Goal: Check status

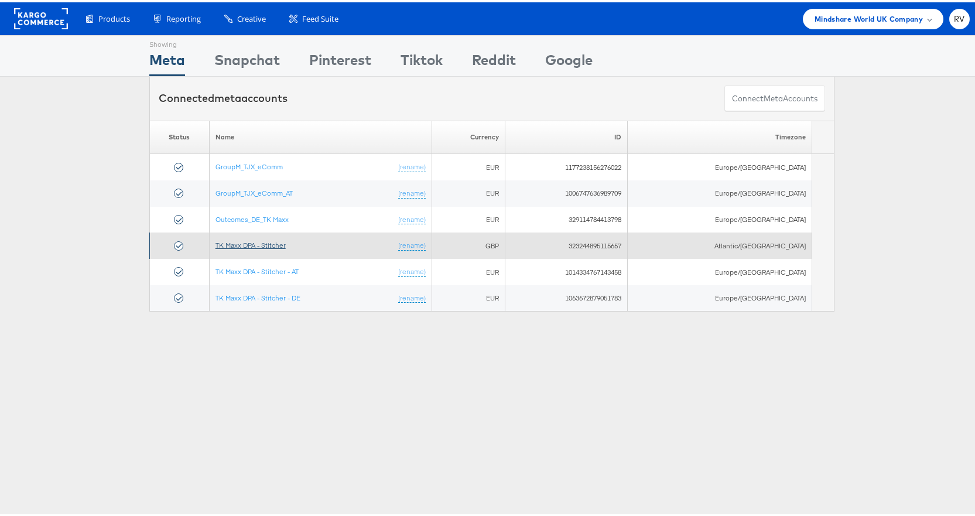
click at [241, 245] on link "TK Maxx DPA - Stitcher" at bounding box center [250, 242] width 70 height 9
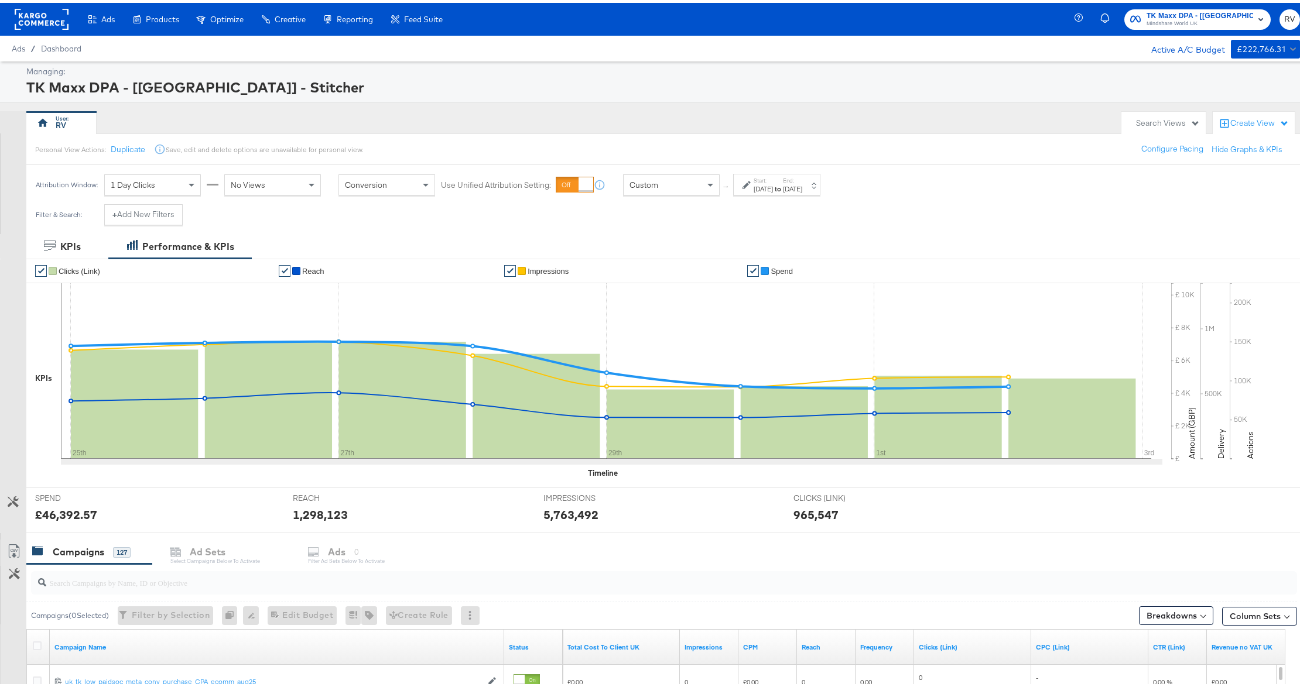
click at [773, 183] on div "Nov 25th 2024" at bounding box center [763, 186] width 19 height 9
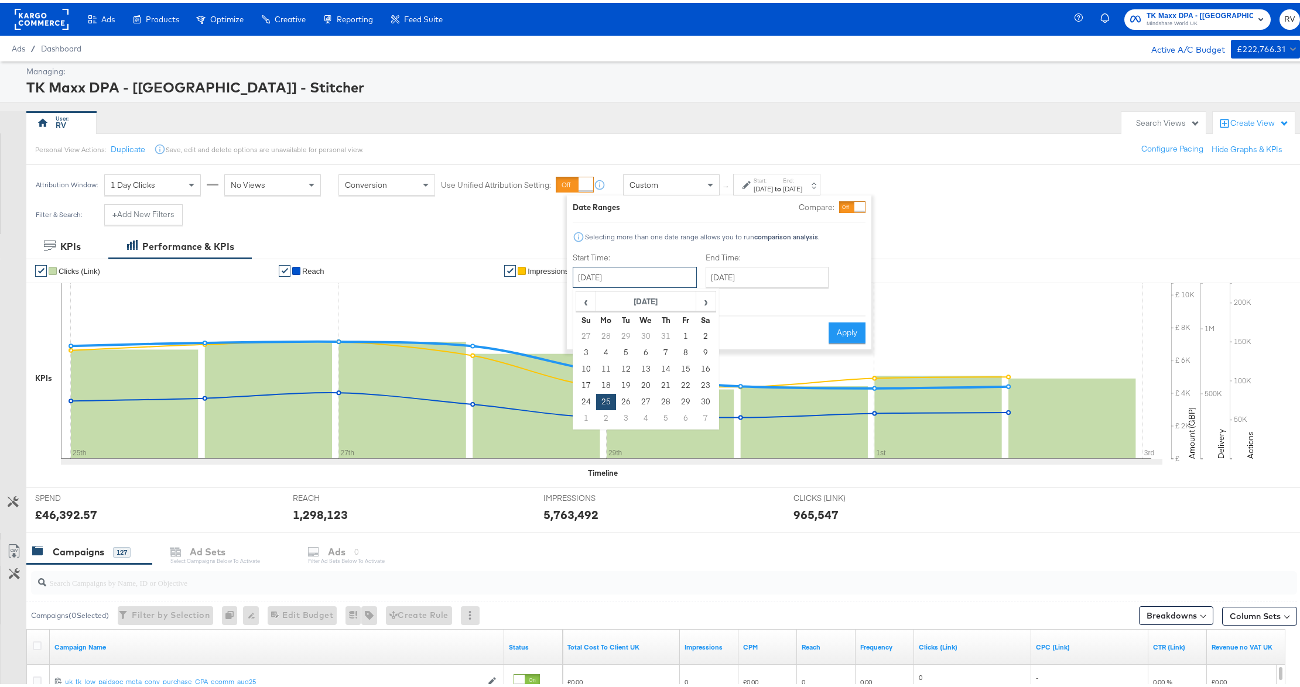
click at [647, 285] on input "November 25th 2024" at bounding box center [635, 274] width 124 height 21
click at [705, 300] on span "›" at bounding box center [706, 299] width 18 height 18
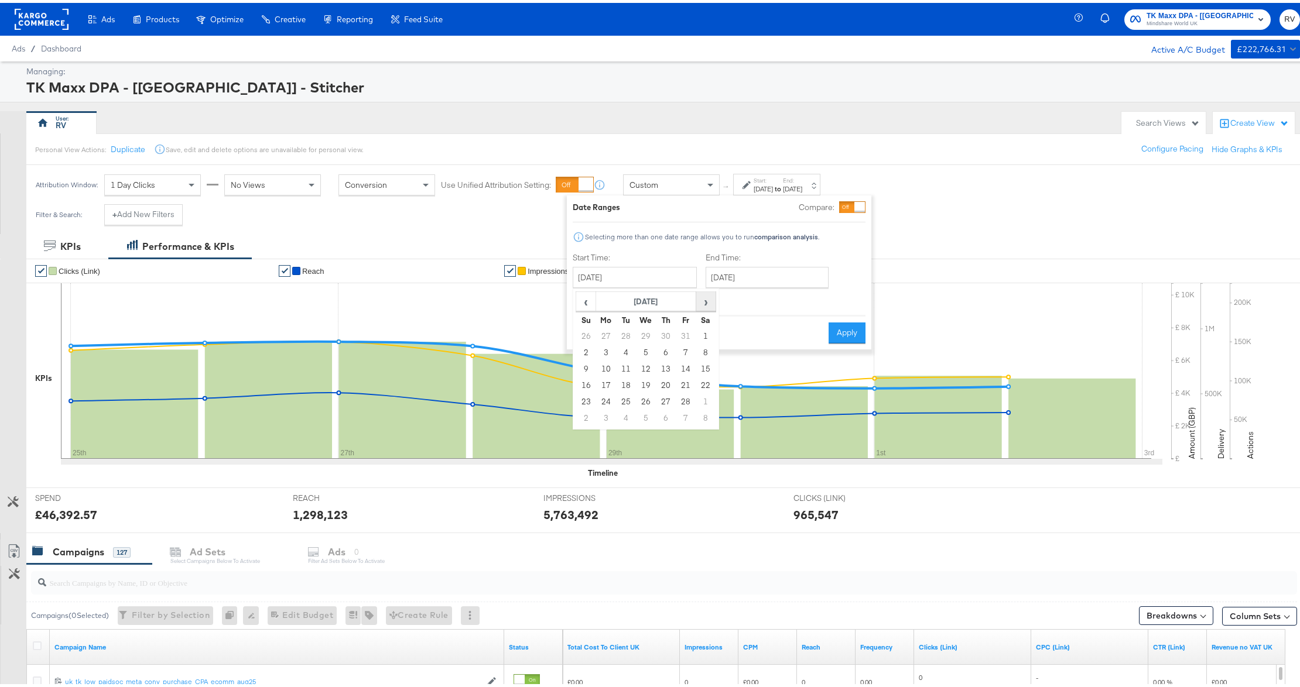
click at [705, 300] on span "›" at bounding box center [706, 299] width 18 height 18
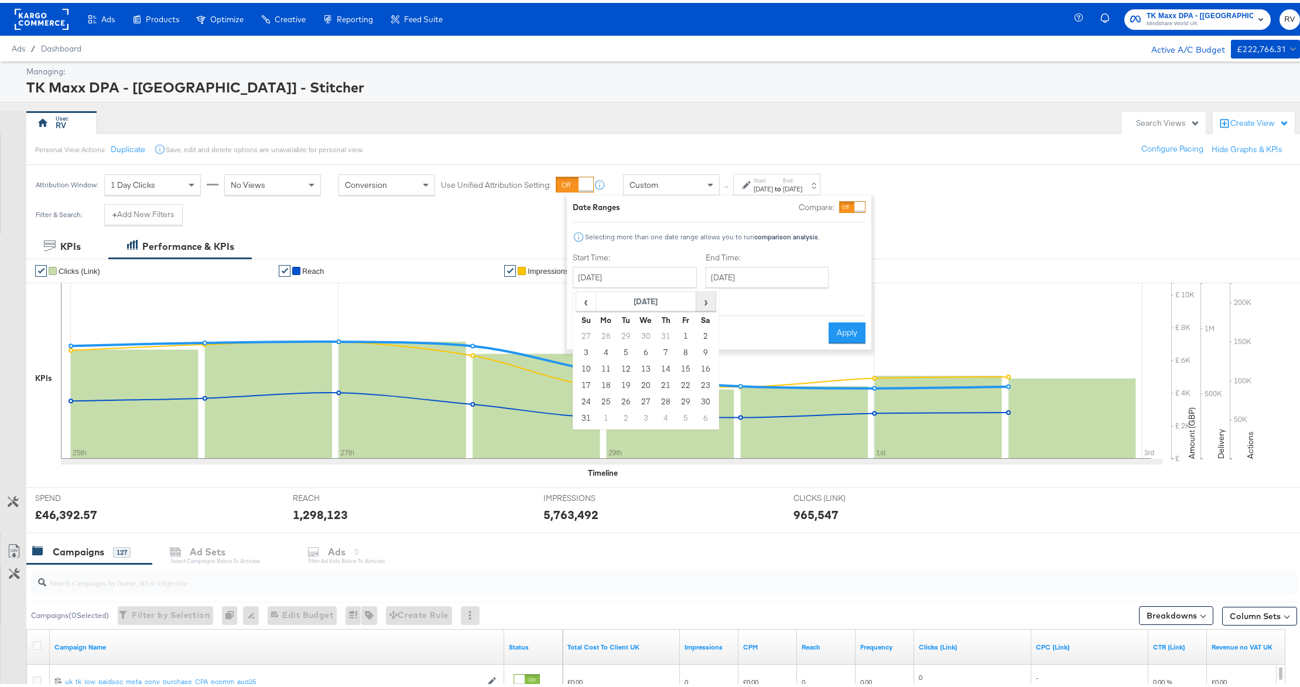
click at [705, 300] on span "›" at bounding box center [706, 299] width 18 height 18
click at [593, 350] on td "5" at bounding box center [586, 350] width 20 height 16
type input "October 5th 2025"
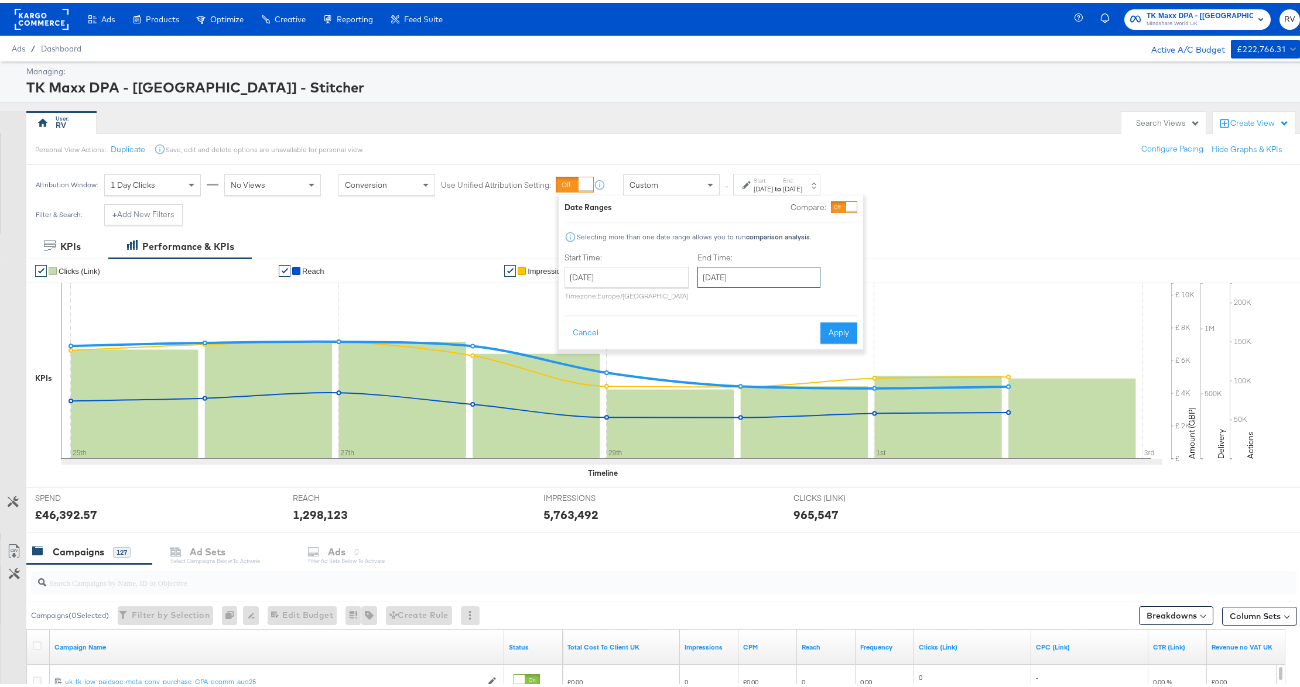
click at [720, 275] on input "October 5th 2025" at bounding box center [758, 274] width 123 height 21
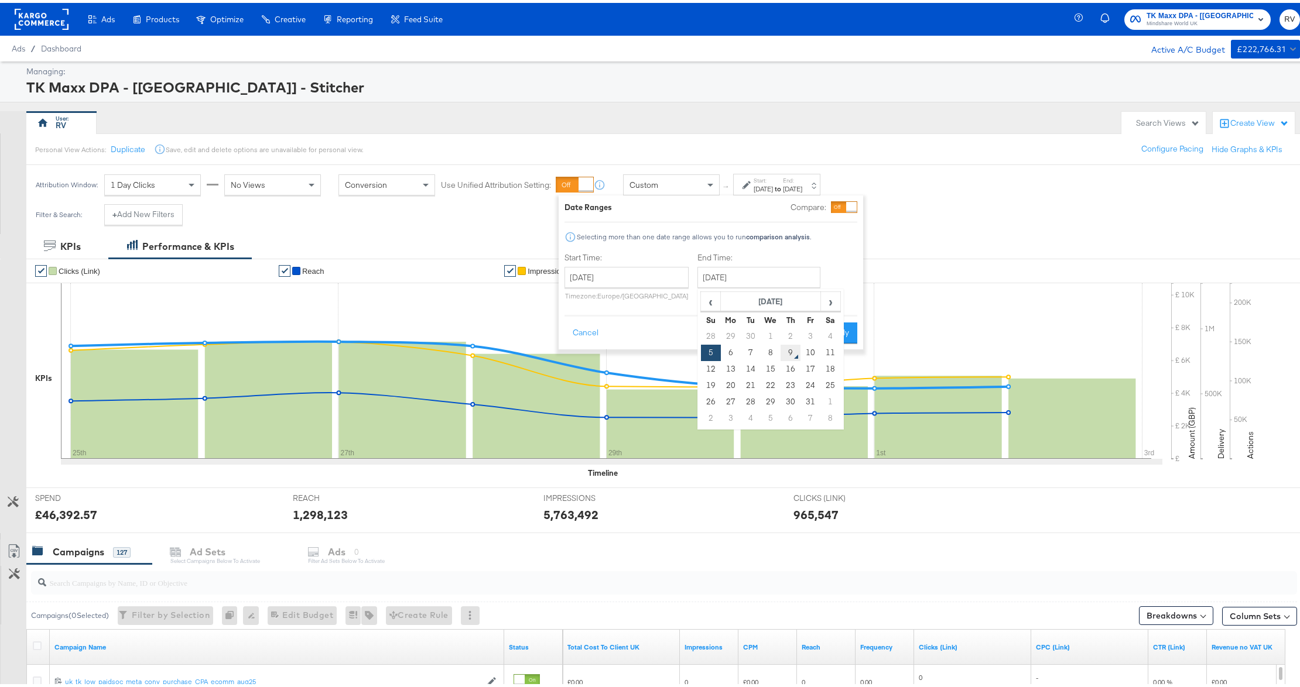
click at [787, 352] on td "9" at bounding box center [790, 350] width 20 height 16
type input "October 9th 2025"
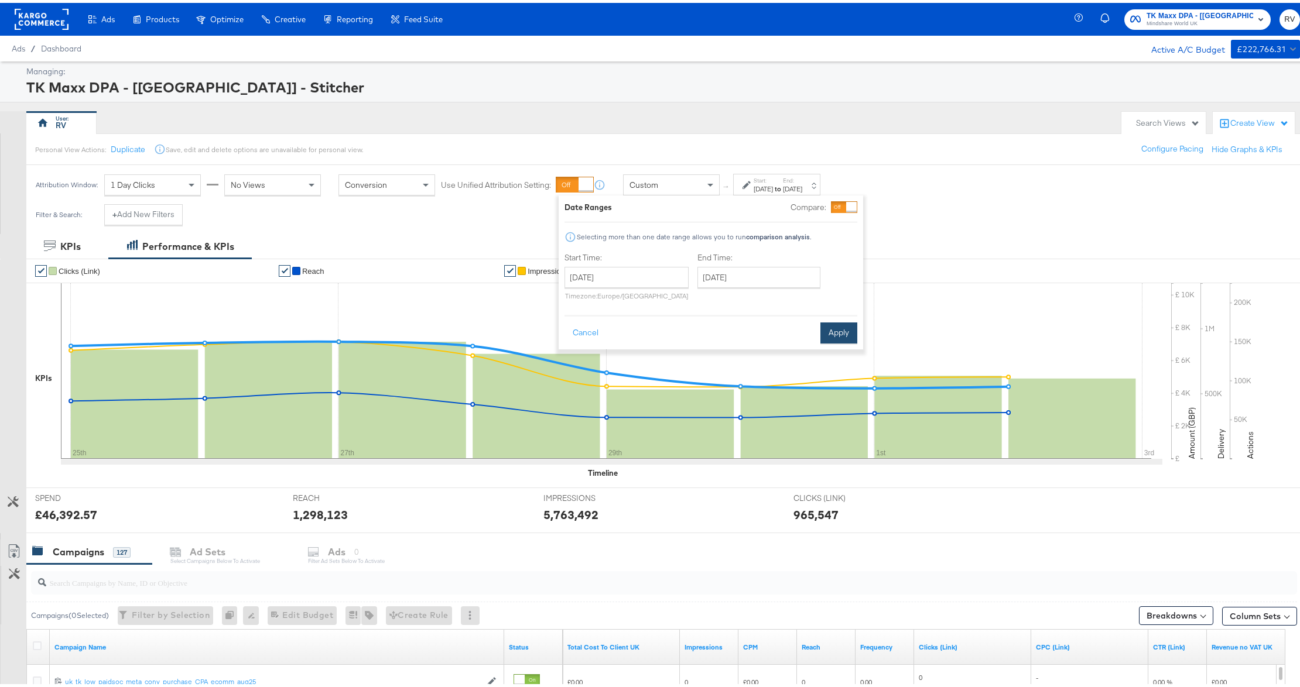
click at [823, 338] on button "Apply" at bounding box center [838, 330] width 37 height 21
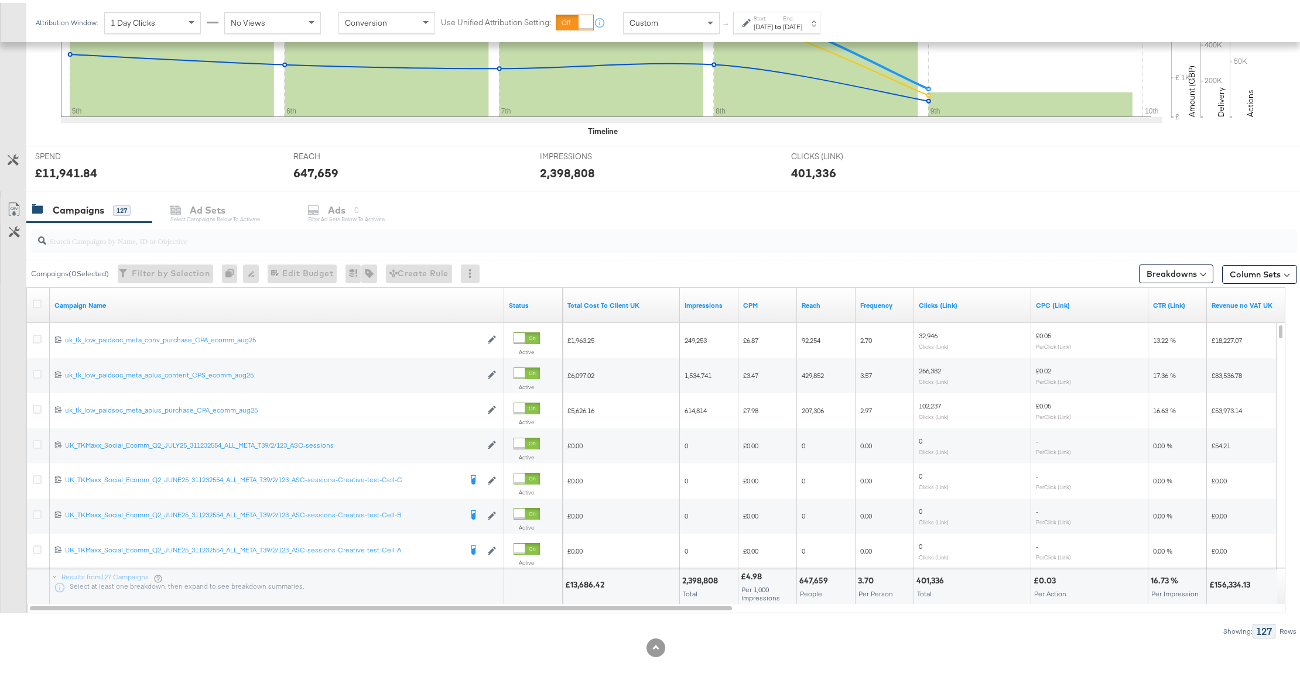
scroll to position [343, 0]
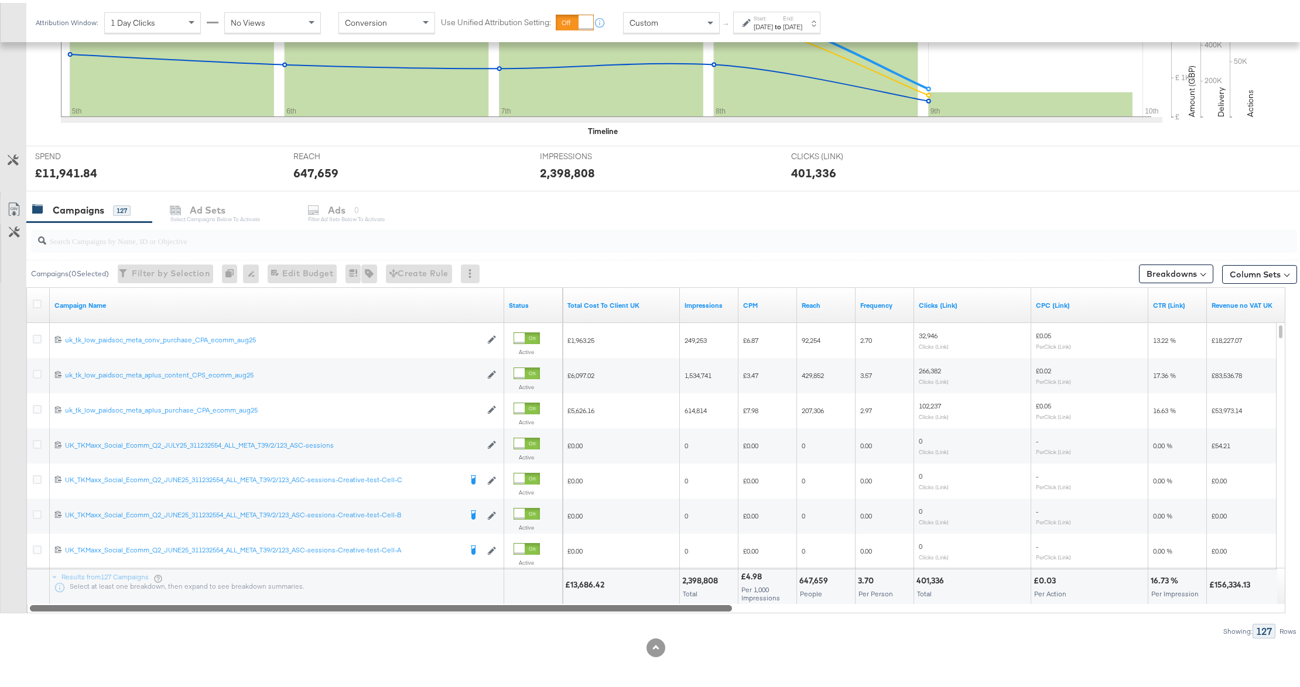
drag, startPoint x: 563, startPoint y: 603, endPoint x: 502, endPoint y: 605, distance: 60.3
click at [502, 605] on div at bounding box center [381, 605] width 702 height 10
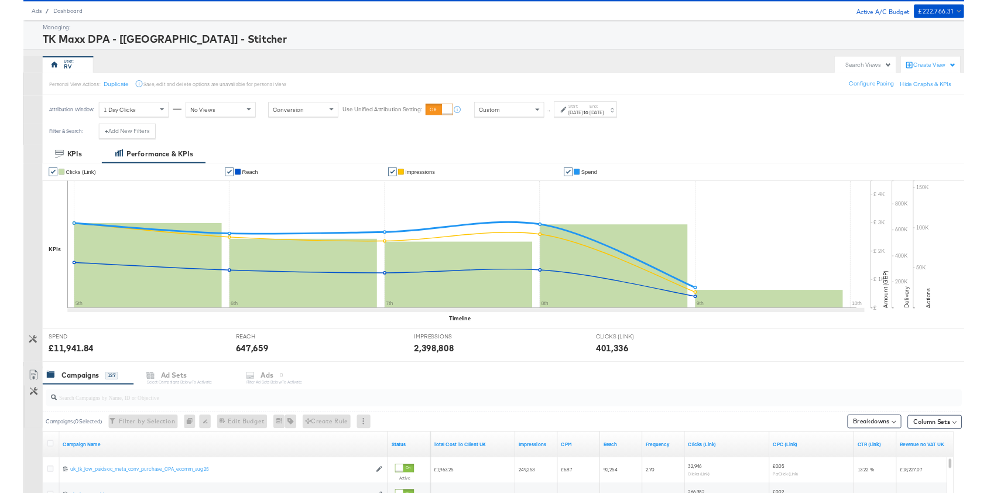
scroll to position [0, 0]
